Goal: Transaction & Acquisition: Purchase product/service

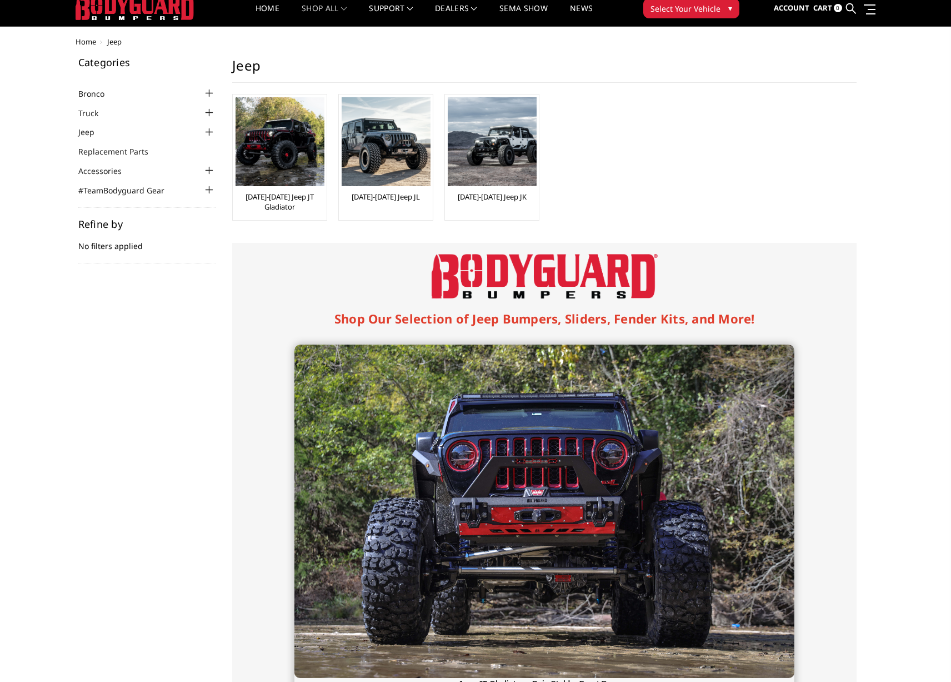
scroll to position [39, 0]
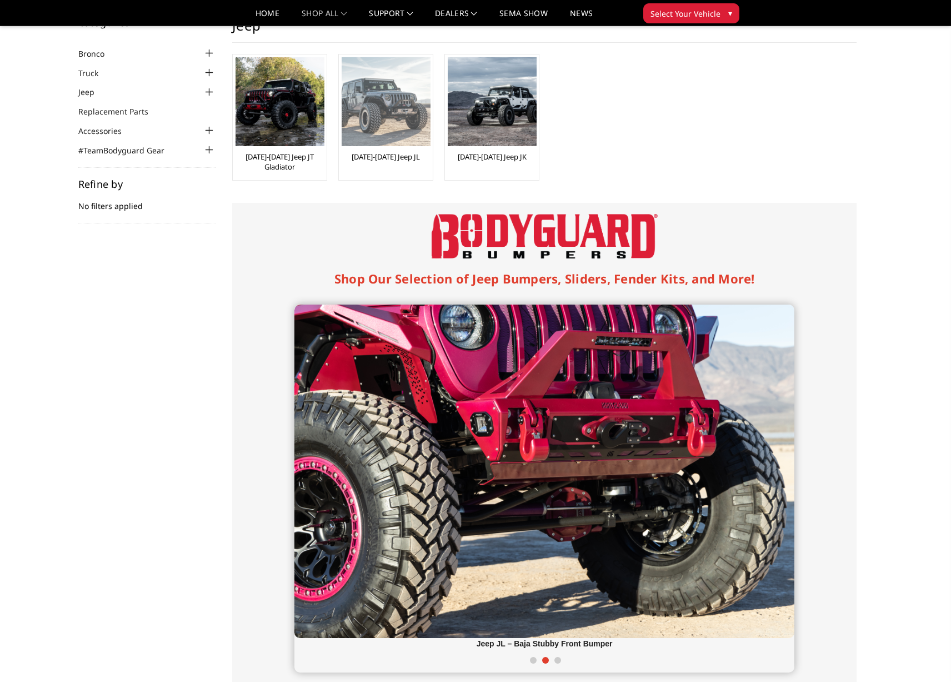
click at [397, 116] on img at bounding box center [386, 101] width 89 height 89
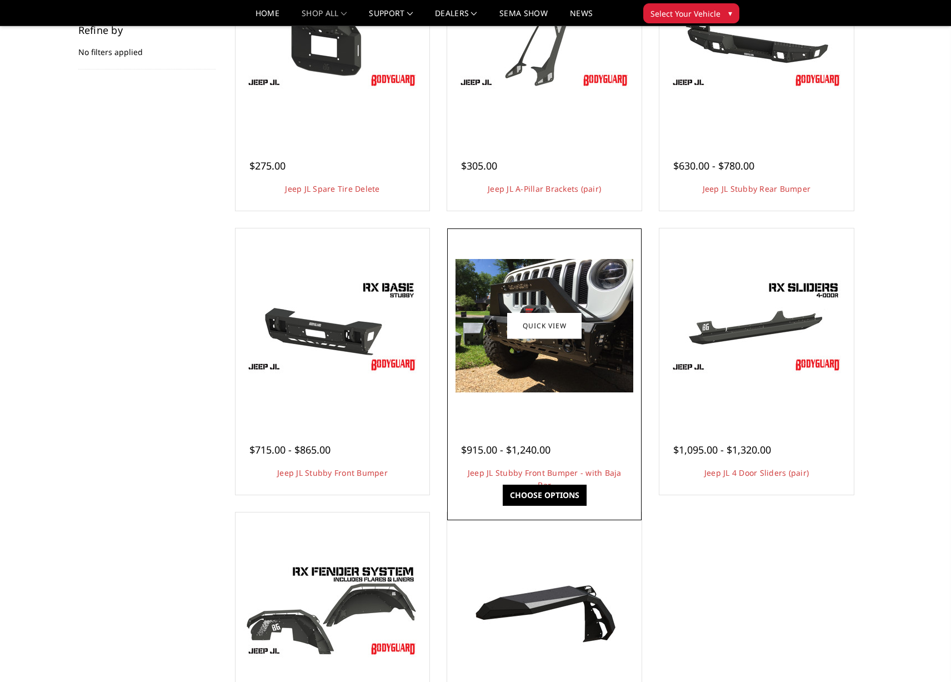
scroll to position [195, 0]
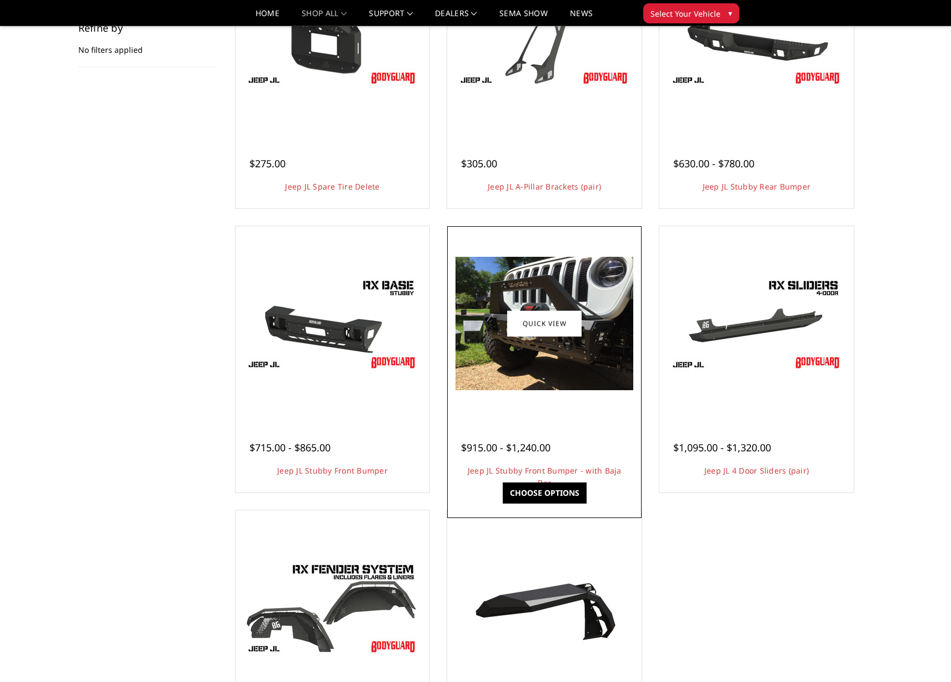
click at [554, 355] on img at bounding box center [544, 323] width 178 height 133
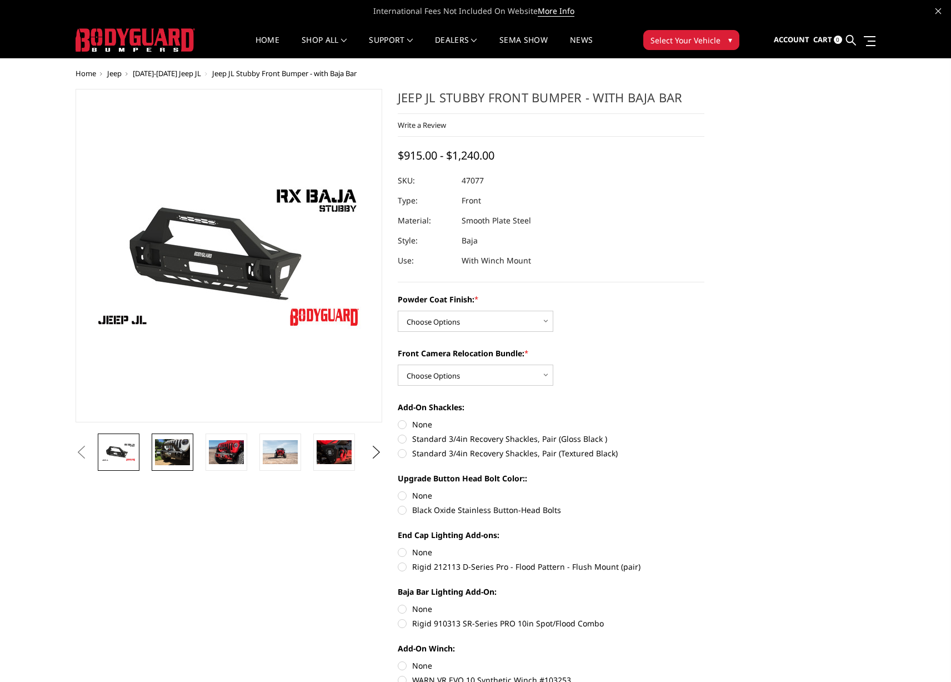
click at [181, 458] on img at bounding box center [172, 452] width 35 height 26
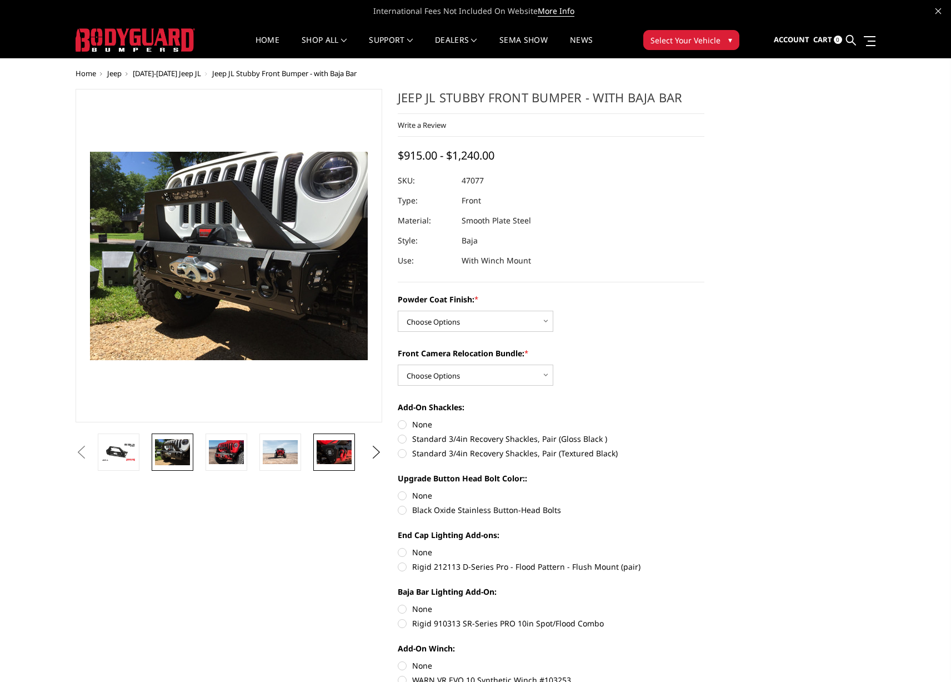
click at [340, 455] on img at bounding box center [334, 451] width 35 height 23
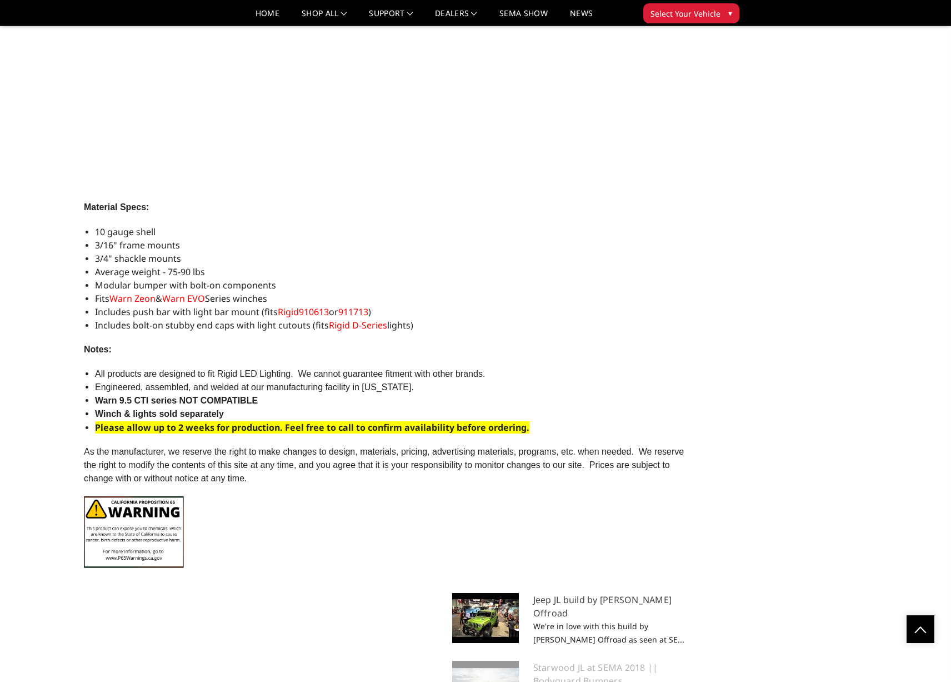
scroll to position [1840, 0]
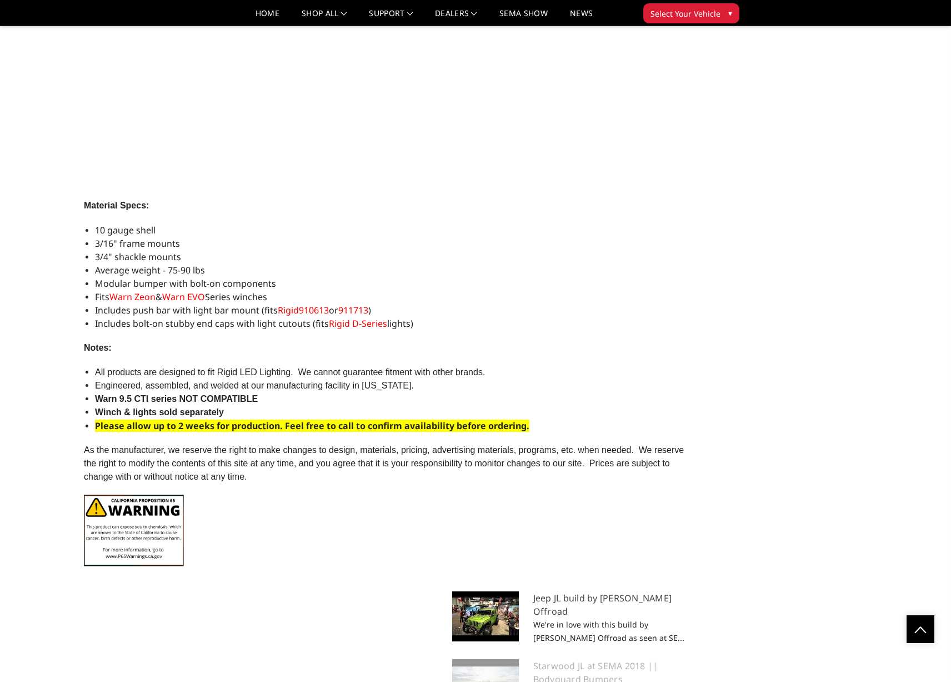
click at [348, 325] on span "Rigid D-Series" at bounding box center [358, 323] width 58 height 12
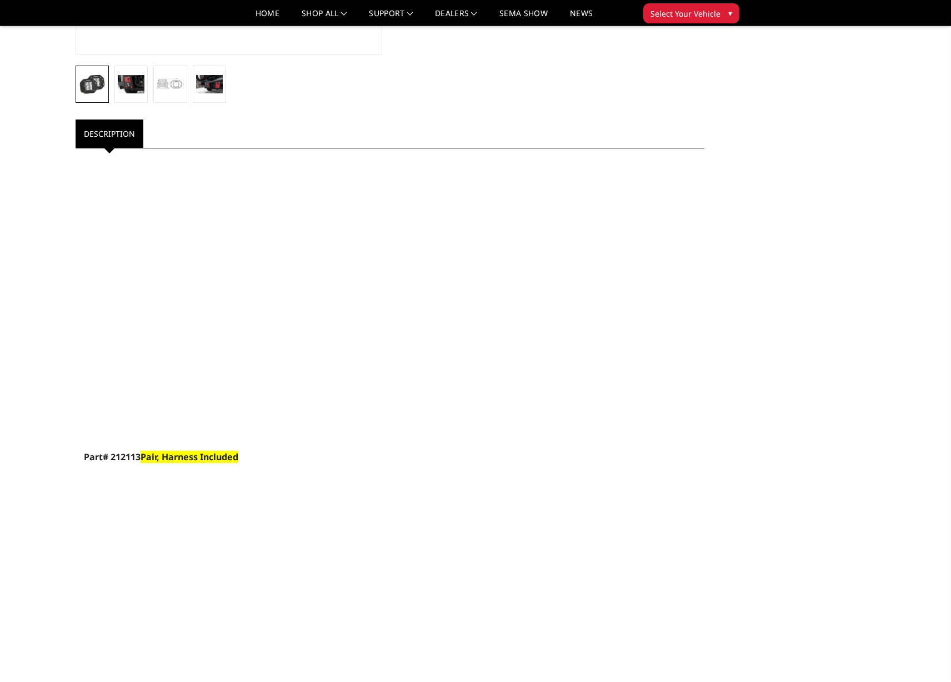
scroll to position [356, 0]
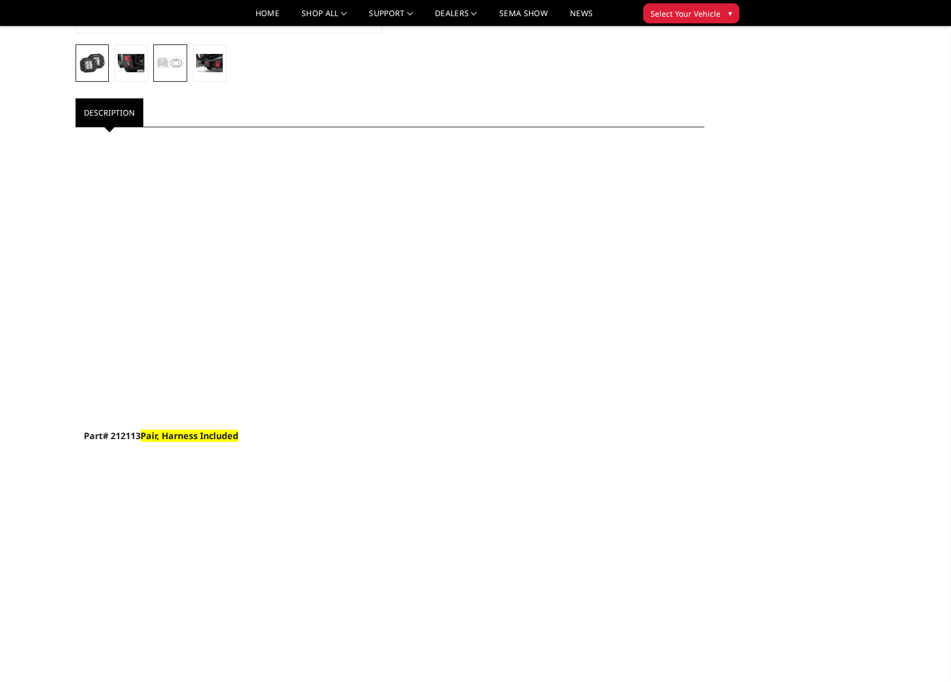
click at [165, 65] on img at bounding box center [170, 63] width 27 height 20
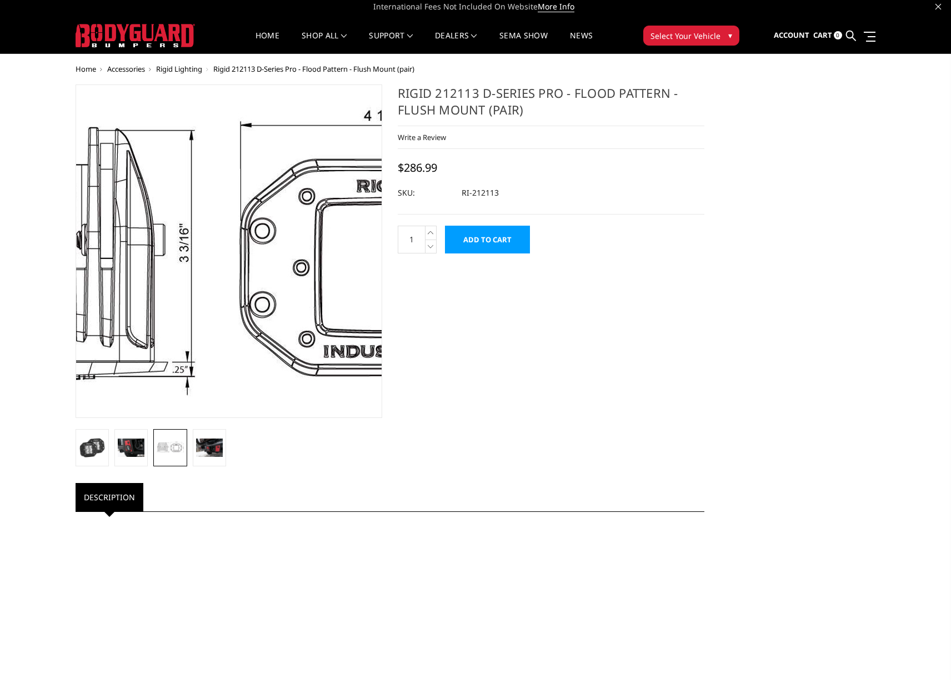
scroll to position [6, 0]
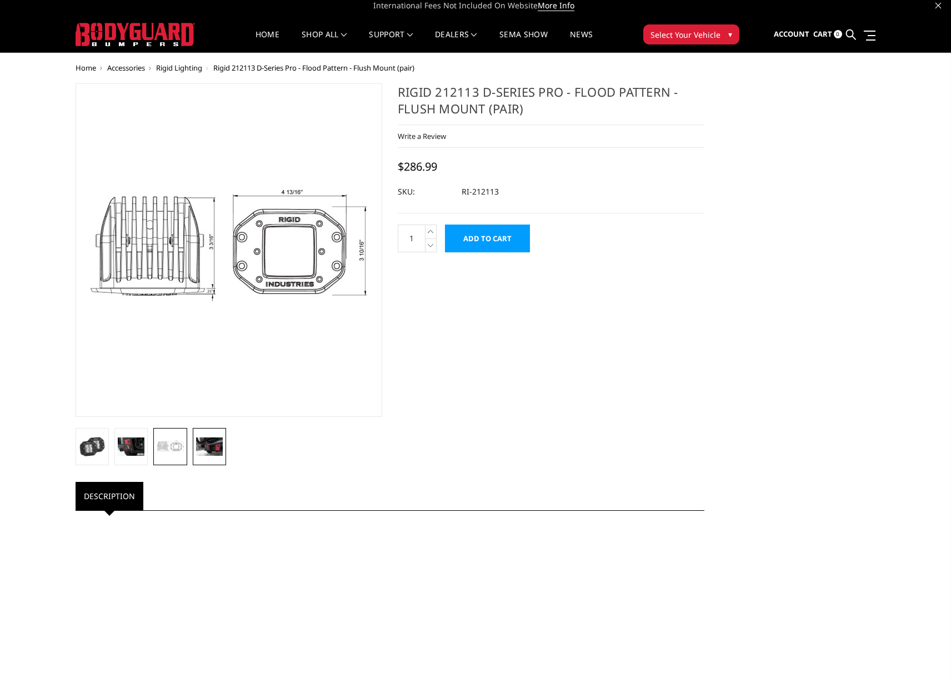
click at [209, 451] on img at bounding box center [209, 446] width 27 height 18
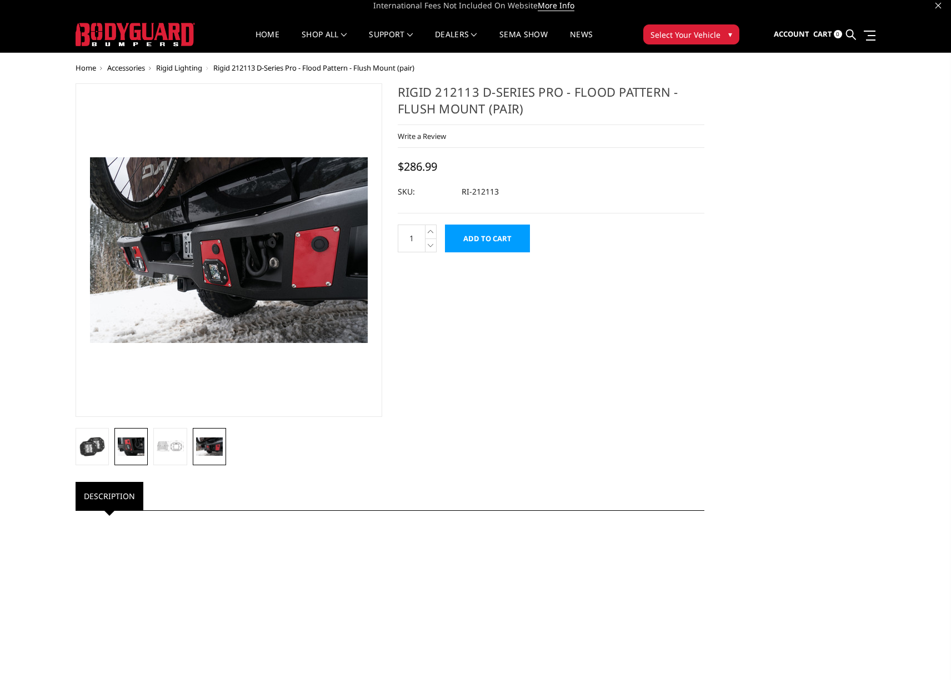
click at [133, 447] on img at bounding box center [131, 446] width 27 height 18
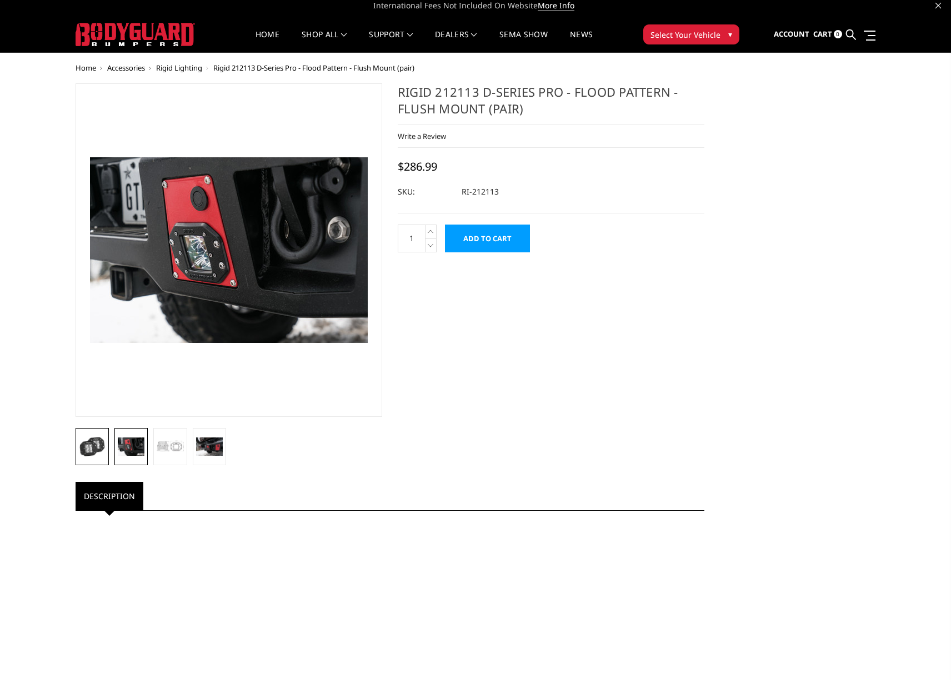
click at [94, 447] on img at bounding box center [92, 446] width 27 height 20
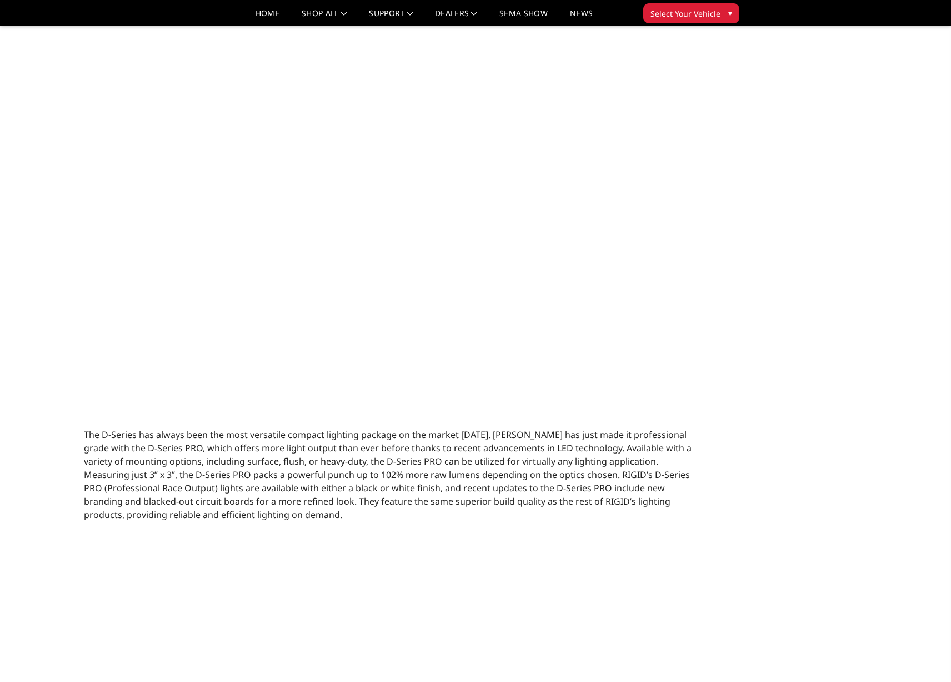
scroll to position [993, 0]
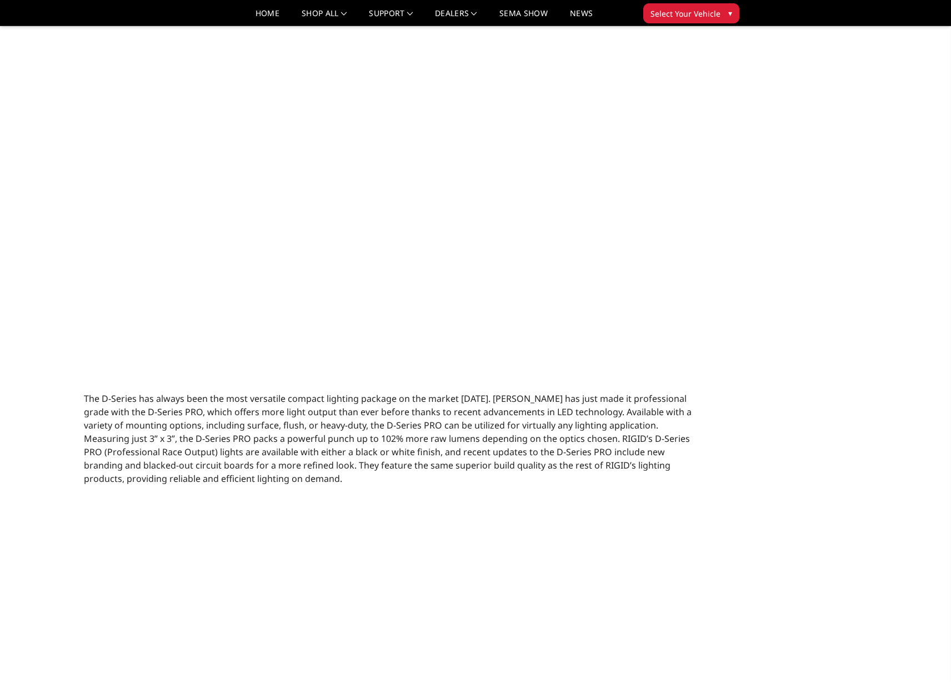
drag, startPoint x: 537, startPoint y: 437, endPoint x: 613, endPoint y: 440, distance: 75.6
click at [613, 440] on span "The D-Series has always been the most versatile compact lighting package on the…" at bounding box center [388, 438] width 608 height 92
click at [620, 439] on span "The D-Series has always been the most versatile compact lighting package on the…" at bounding box center [388, 438] width 608 height 92
drag, startPoint x: 620, startPoint y: 439, endPoint x: 542, endPoint y: 439, distance: 78.9
click at [543, 439] on span "The D-Series has always been the most versatile compact lighting package on the…" at bounding box center [388, 438] width 608 height 92
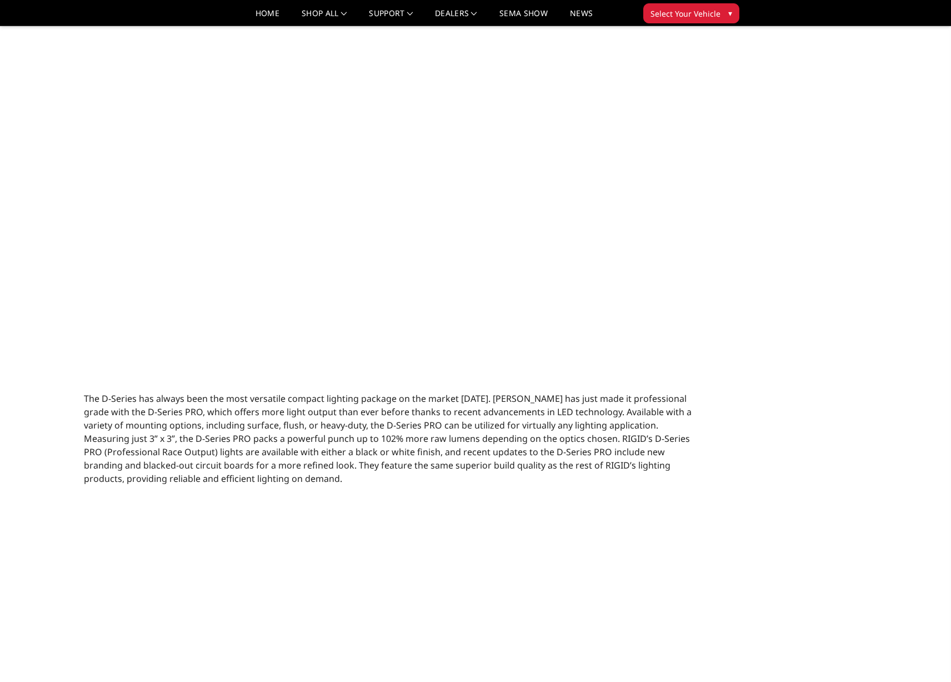
drag, startPoint x: 579, startPoint y: 438, endPoint x: 537, endPoint y: 440, distance: 41.7
click at [537, 440] on span "The D-Series has always been the most versatile compact lighting package on the…" at bounding box center [388, 438] width 608 height 92
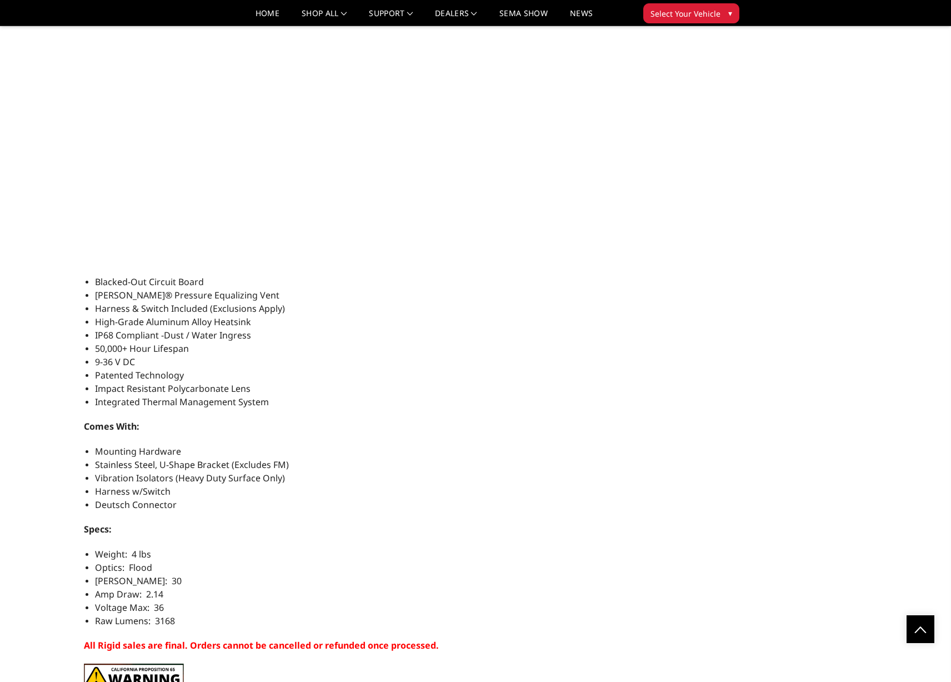
scroll to position [2092, 0]
